Goal: Navigation & Orientation: Find specific page/section

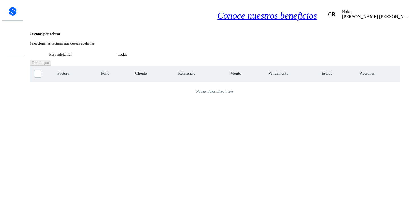
click at [13, 32] on div "Inicio" at bounding box center [12, 32] width 12 height 6
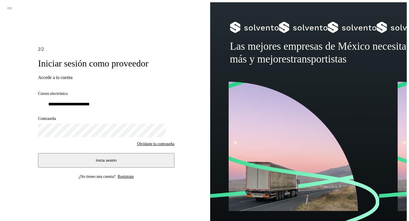
click at [86, 155] on button "Inicia sesión" at bounding box center [106, 160] width 136 height 14
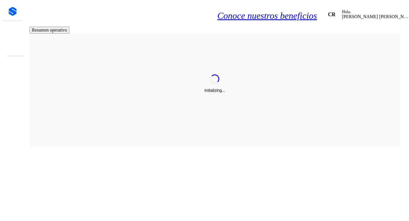
click at [12, 45] on icon at bounding box center [12, 45] width 0 height 0
